Goal: Information Seeking & Learning: Learn about a topic

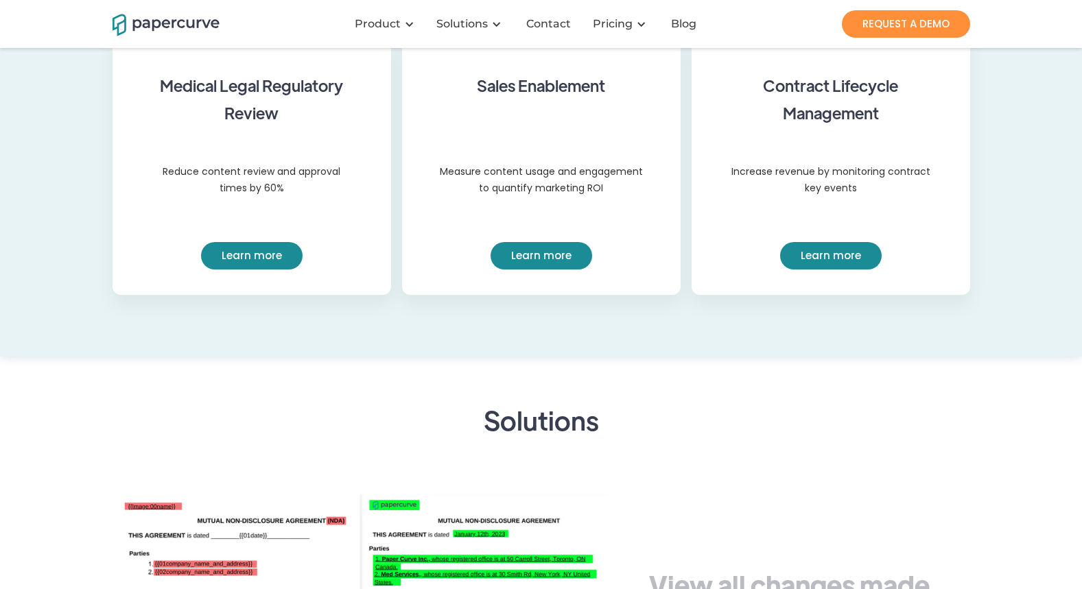
scroll to position [1191, 0]
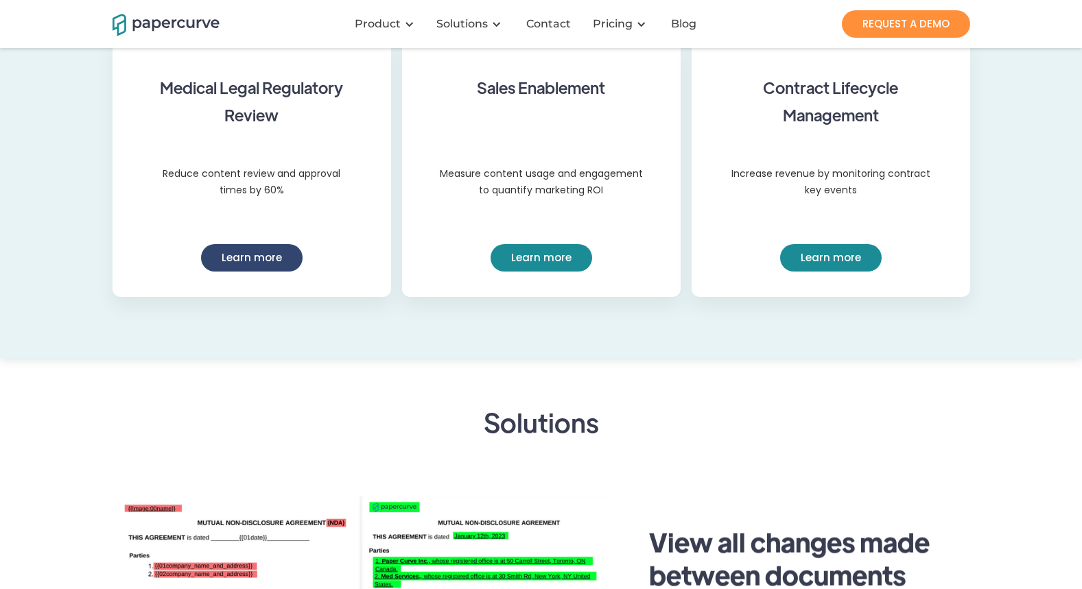
click at [220, 260] on link "Learn more" at bounding box center [252, 257] width 102 height 27
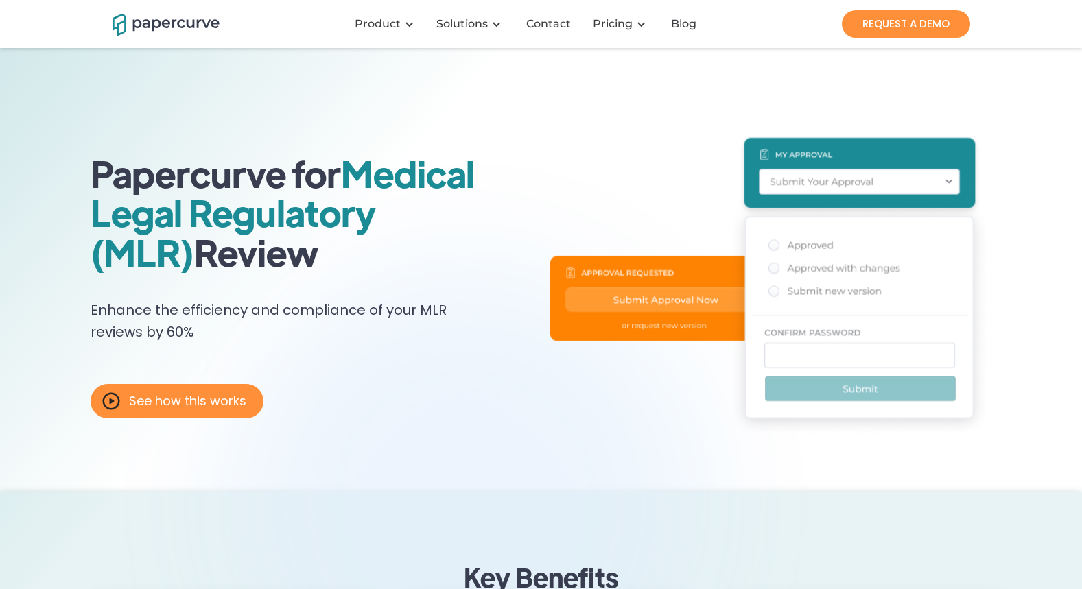
scroll to position [25, 0]
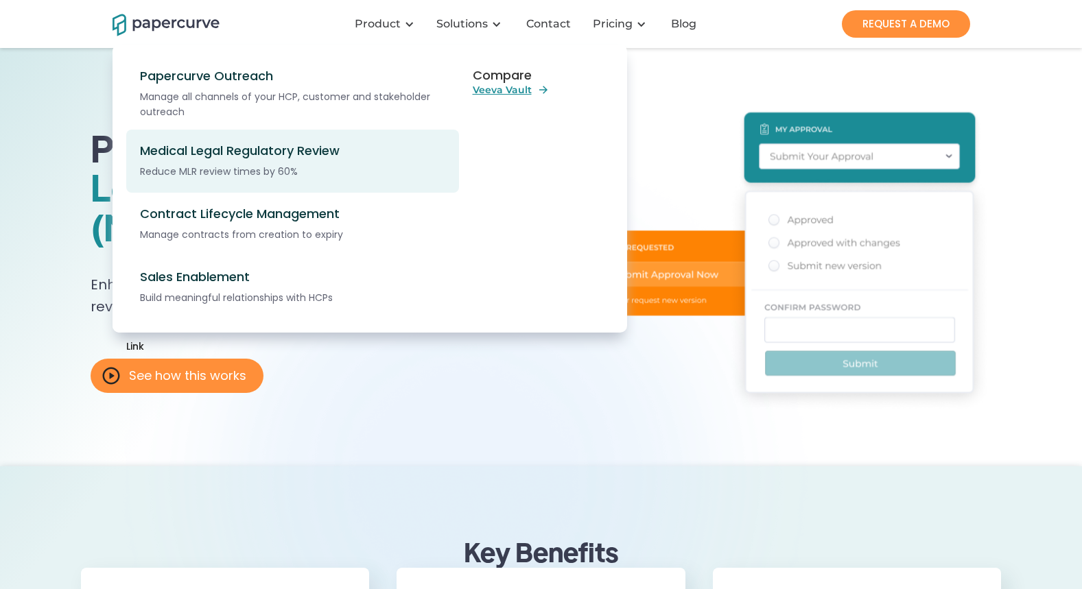
click at [222, 155] on div "Medical Legal Regulatory Review" at bounding box center [300, 150] width 320 height 15
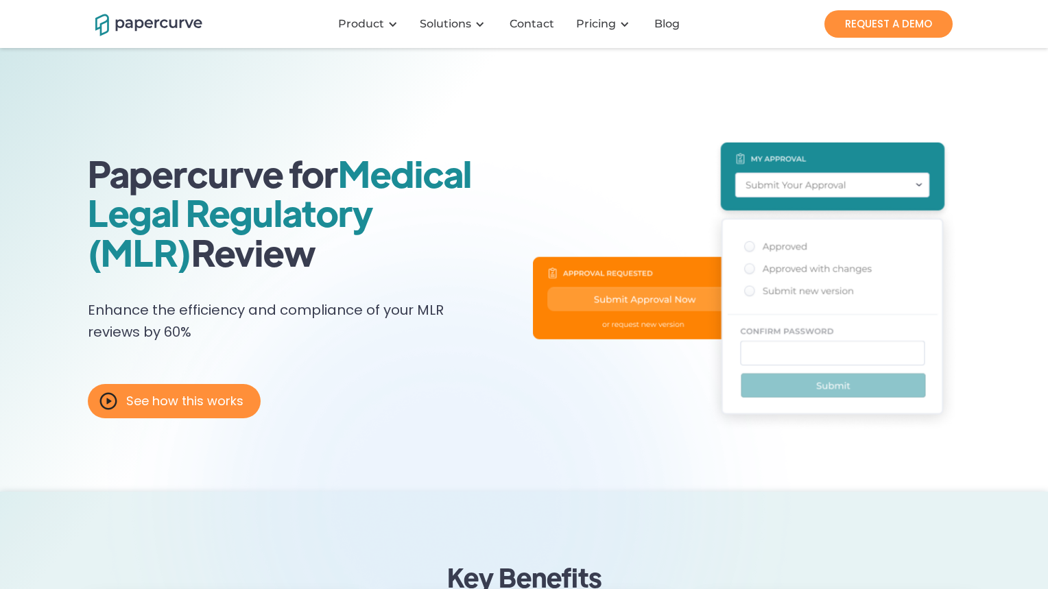
click at [283, 154] on h1 "Papercurve for Medical Legal Regulatory (MLR) Review" at bounding box center [310, 213] width 445 height 118
